Goal: Information Seeking & Learning: Learn about a topic

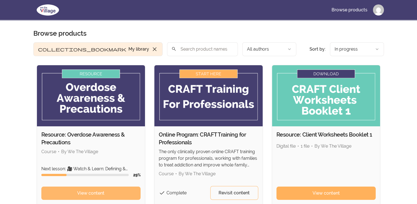
click at [94, 193] on span "View content" at bounding box center [90, 192] width 27 height 7
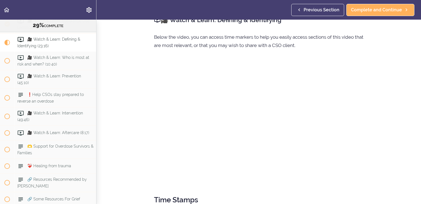
scroll to position [18, 0]
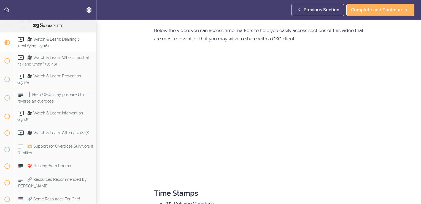
click at [104, 79] on section "Resource: Overdose Awareness & Precautions 29% COMPLETE Resource 1: Overdose Pr…" at bounding box center [210, 112] width 421 height 184
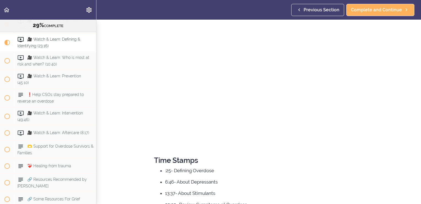
scroll to position [51, 0]
click at [414, 105] on section "Resource: Overdose Awareness & Precautions 29% COMPLETE Resource 1: Overdose Pr…" at bounding box center [210, 112] width 421 height 184
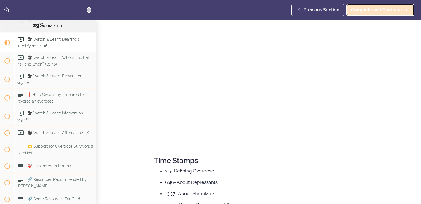
click at [372, 12] on span "Complete and Continue" at bounding box center [376, 10] width 51 height 7
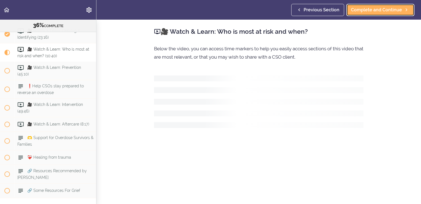
scroll to position [131, 0]
